Goal: Transaction & Acquisition: Purchase product/service

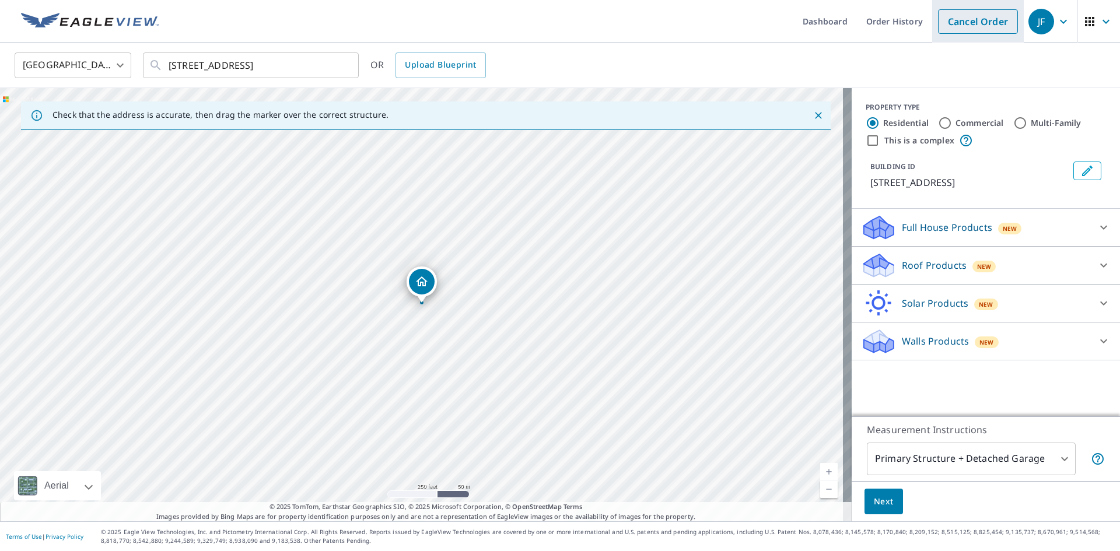
click at [955, 16] on link "Cancel Order" at bounding box center [978, 21] width 80 height 24
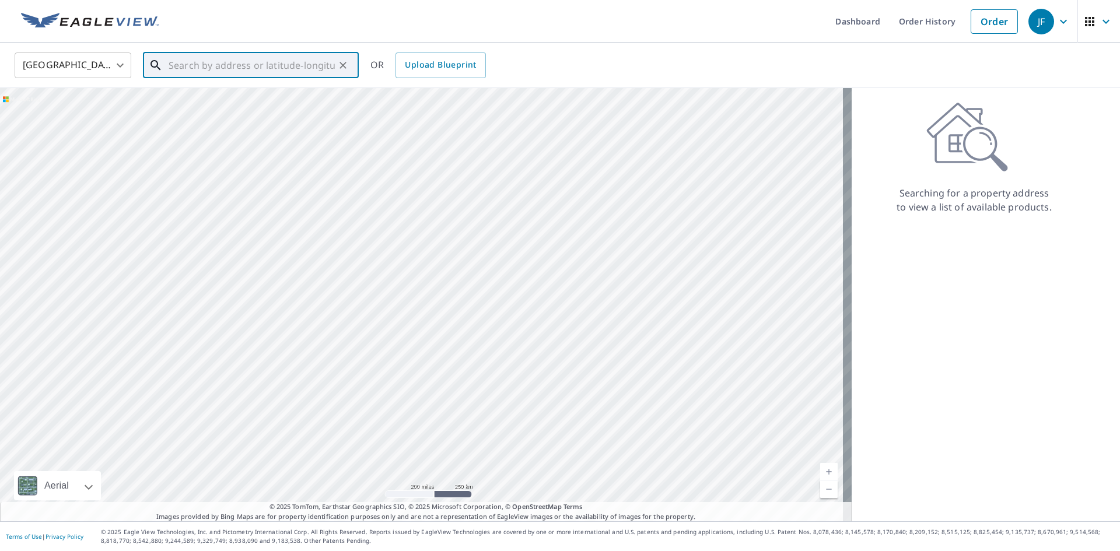
paste input "[STREET_ADDRESS][PERSON_NAME]"
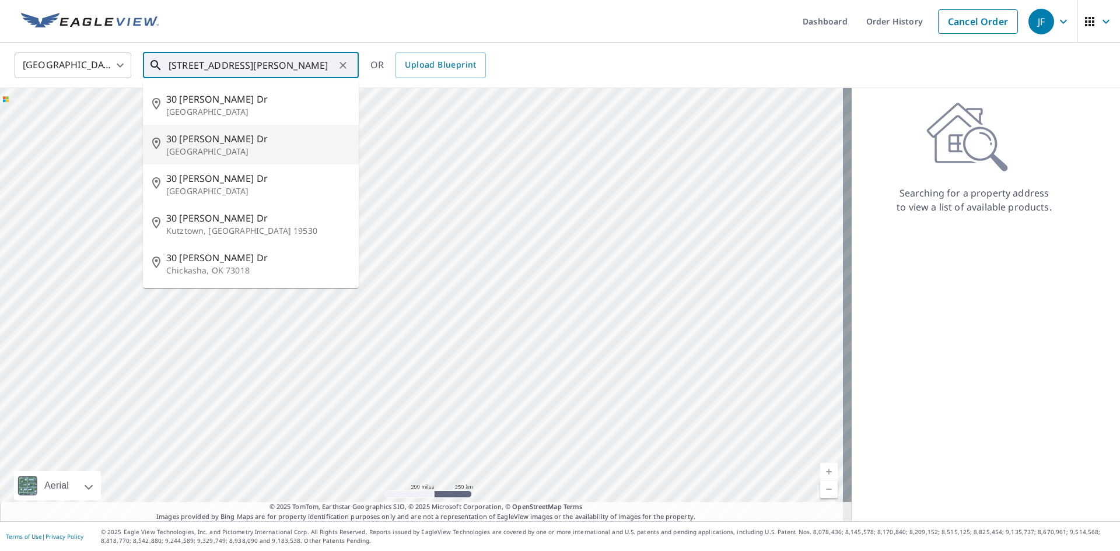
click at [282, 144] on span "30 [PERSON_NAME] Dr" at bounding box center [257, 139] width 183 height 14
type input "[STREET_ADDRESS][PERSON_NAME][PERSON_NAME]"
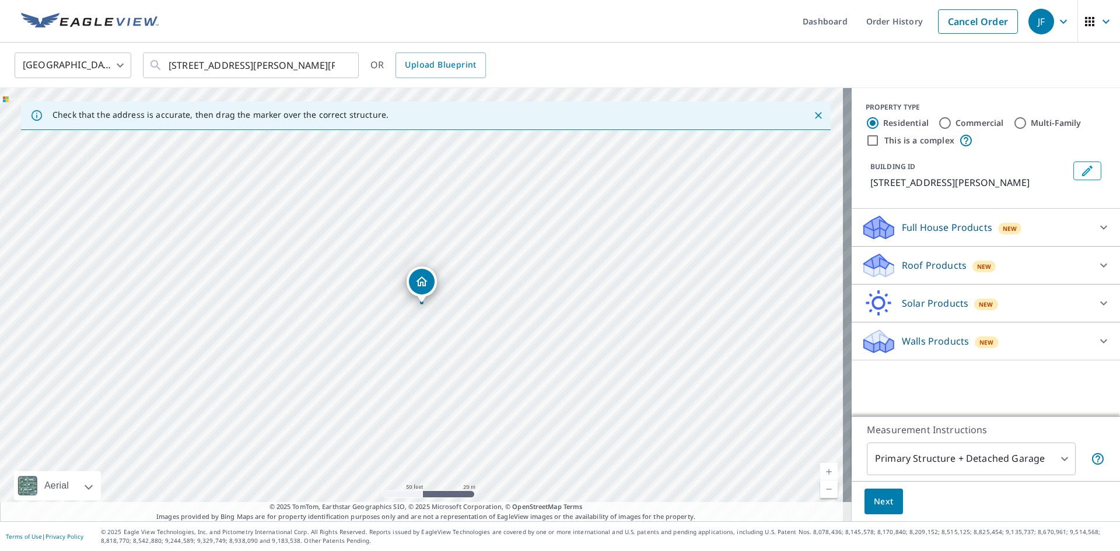
click at [933, 274] on div "Roof Products New" at bounding box center [975, 265] width 229 height 27
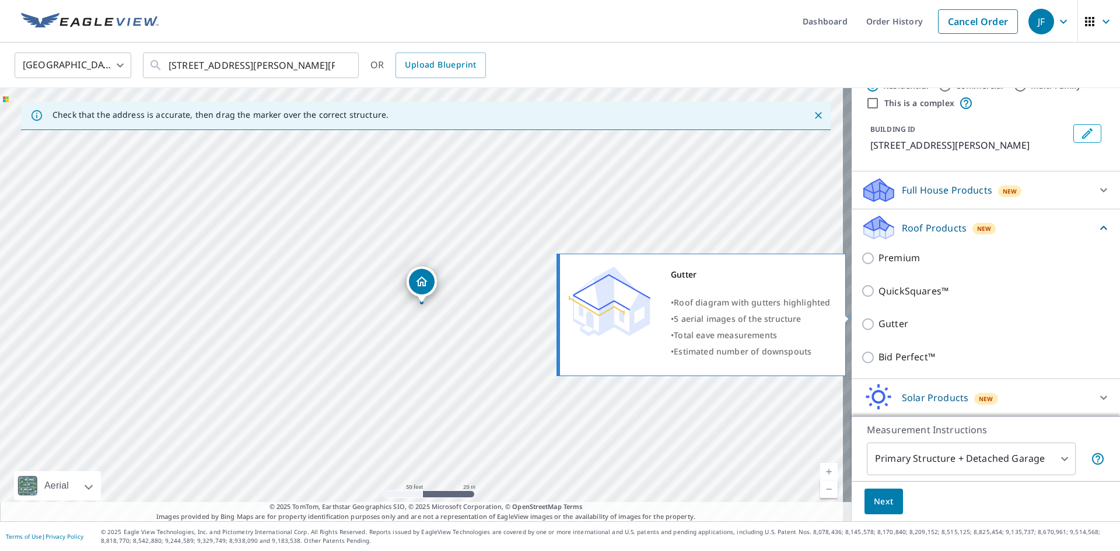
scroll to position [76, 0]
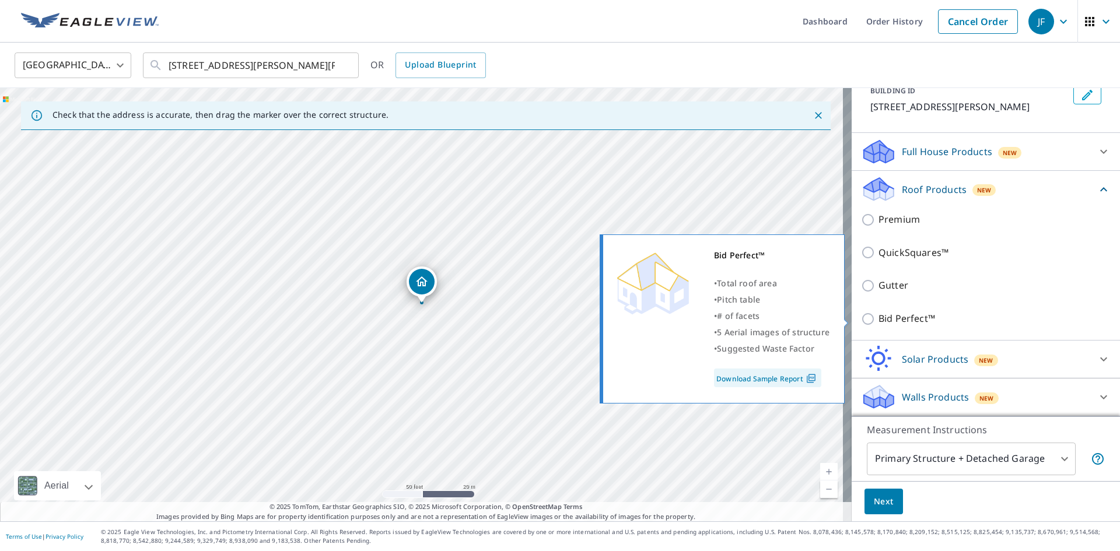
click at [899, 318] on p "Bid Perfect™" at bounding box center [906, 318] width 57 height 15
click at [878, 318] on input "Bid Perfect™" at bounding box center [869, 319] width 17 height 14
checkbox input "true"
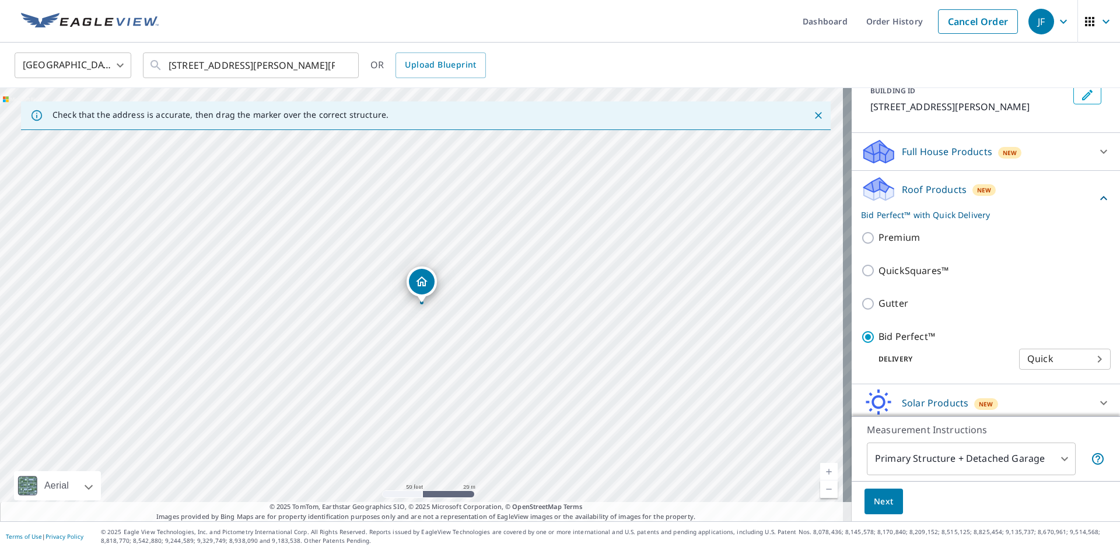
click at [969, 459] on body "JF JF Dashboard Order History Cancel Order JF [GEOGRAPHIC_DATA] [GEOGRAPHIC_DAT…" at bounding box center [560, 275] width 1120 height 551
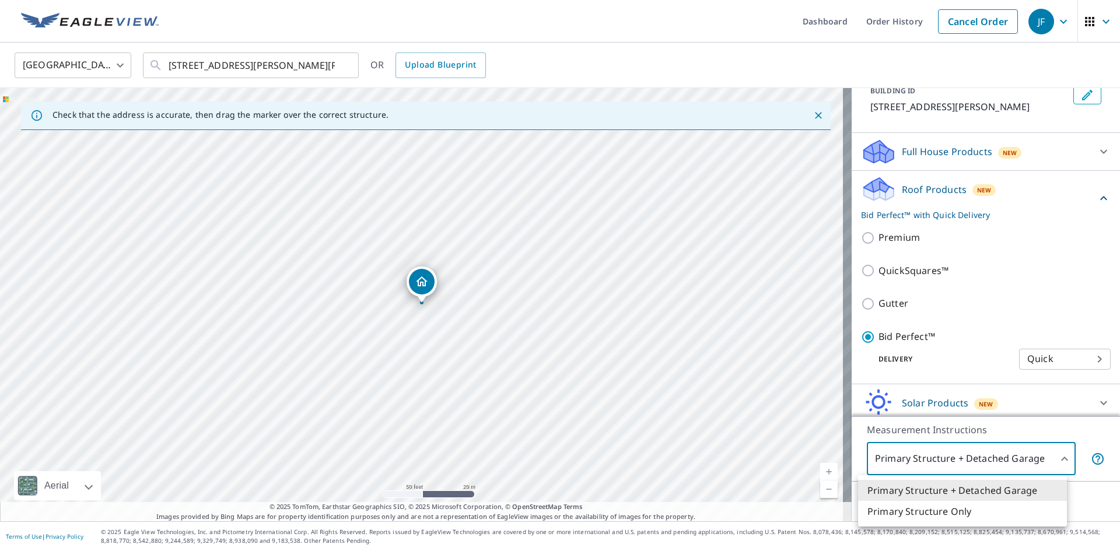
click at [982, 511] on li "Primary Structure Only" at bounding box center [962, 511] width 209 height 21
type input "2"
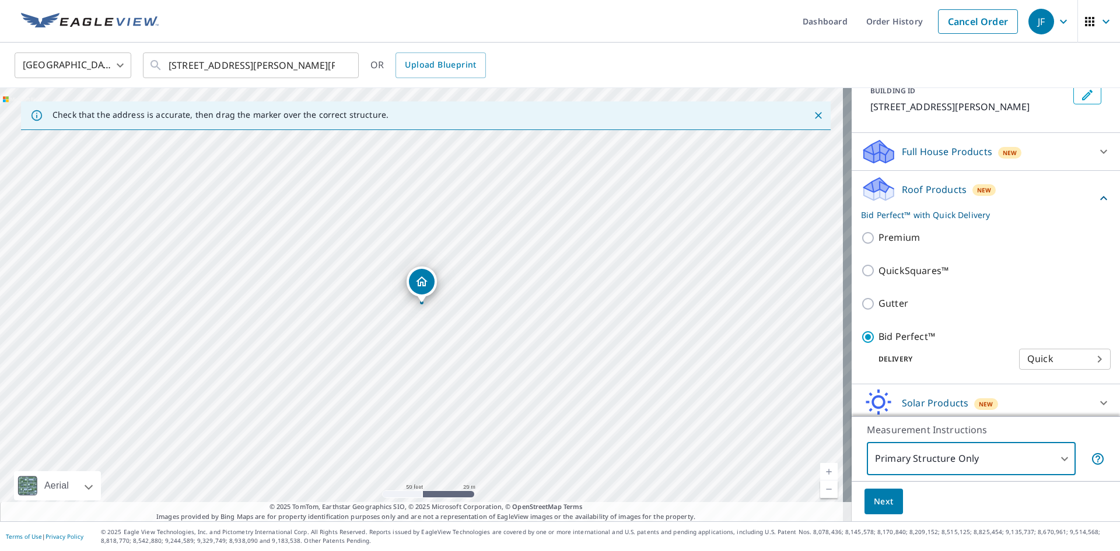
click at [889, 505] on button "Next" at bounding box center [883, 502] width 38 height 26
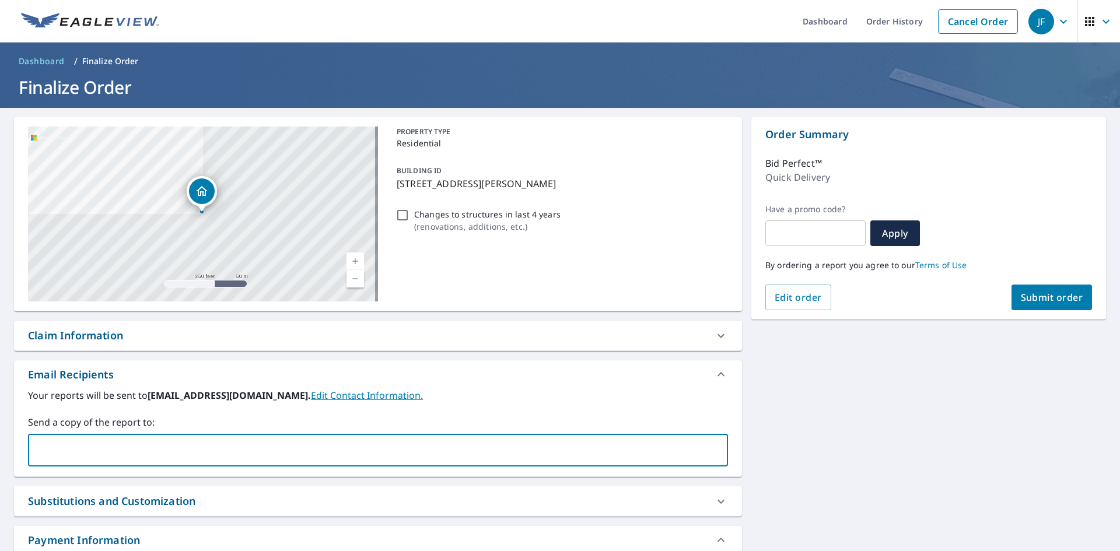
paste input "[EMAIL_ADDRESS][DOMAIN_NAME]"
type input "[EMAIL_ADDRESS][DOMAIN_NAME]"
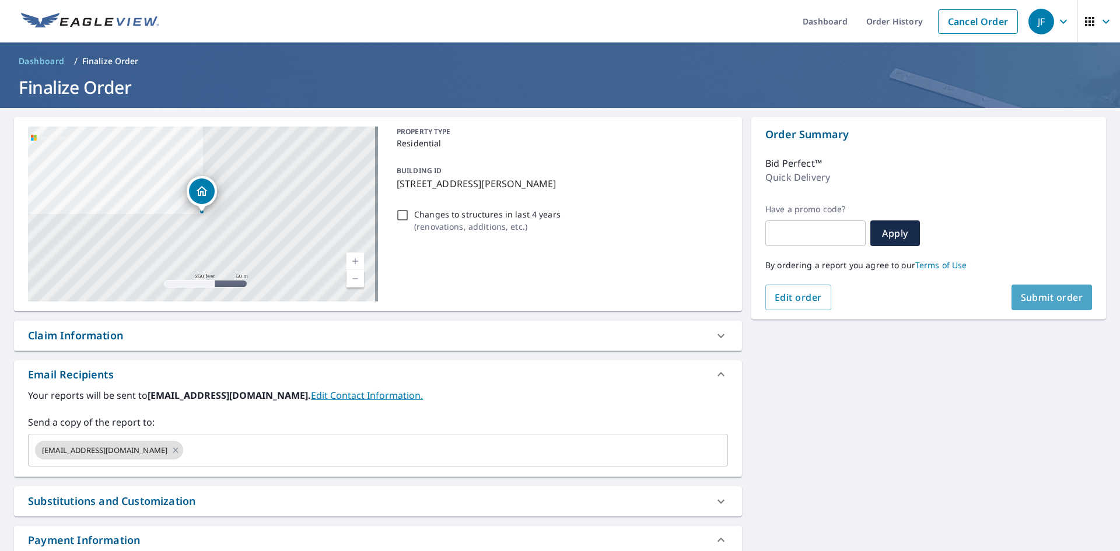
click at [1061, 304] on button "Submit order" at bounding box center [1051, 298] width 81 height 26
